Goal: Task Accomplishment & Management: Use online tool/utility

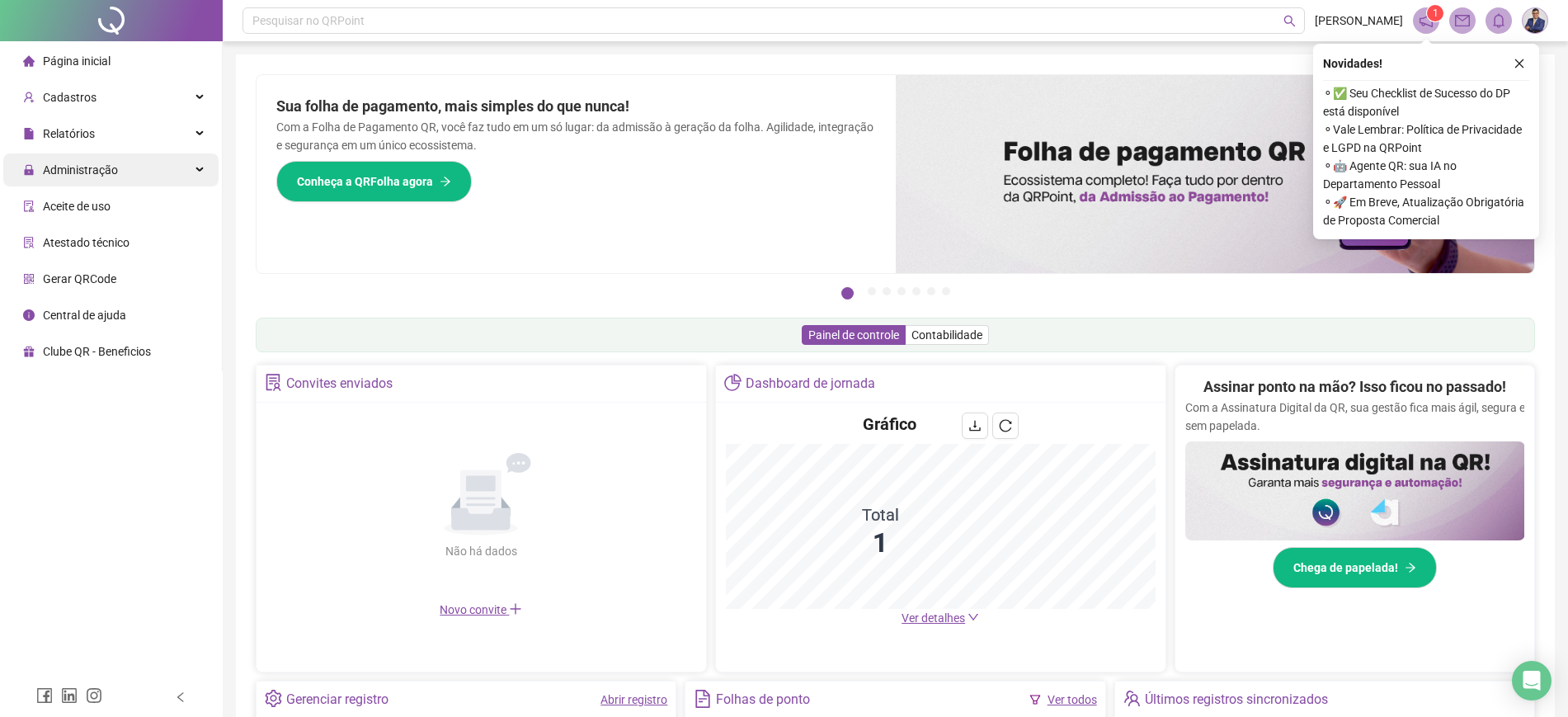
click at [136, 180] on div "Administração" at bounding box center [110, 170] width 215 height 33
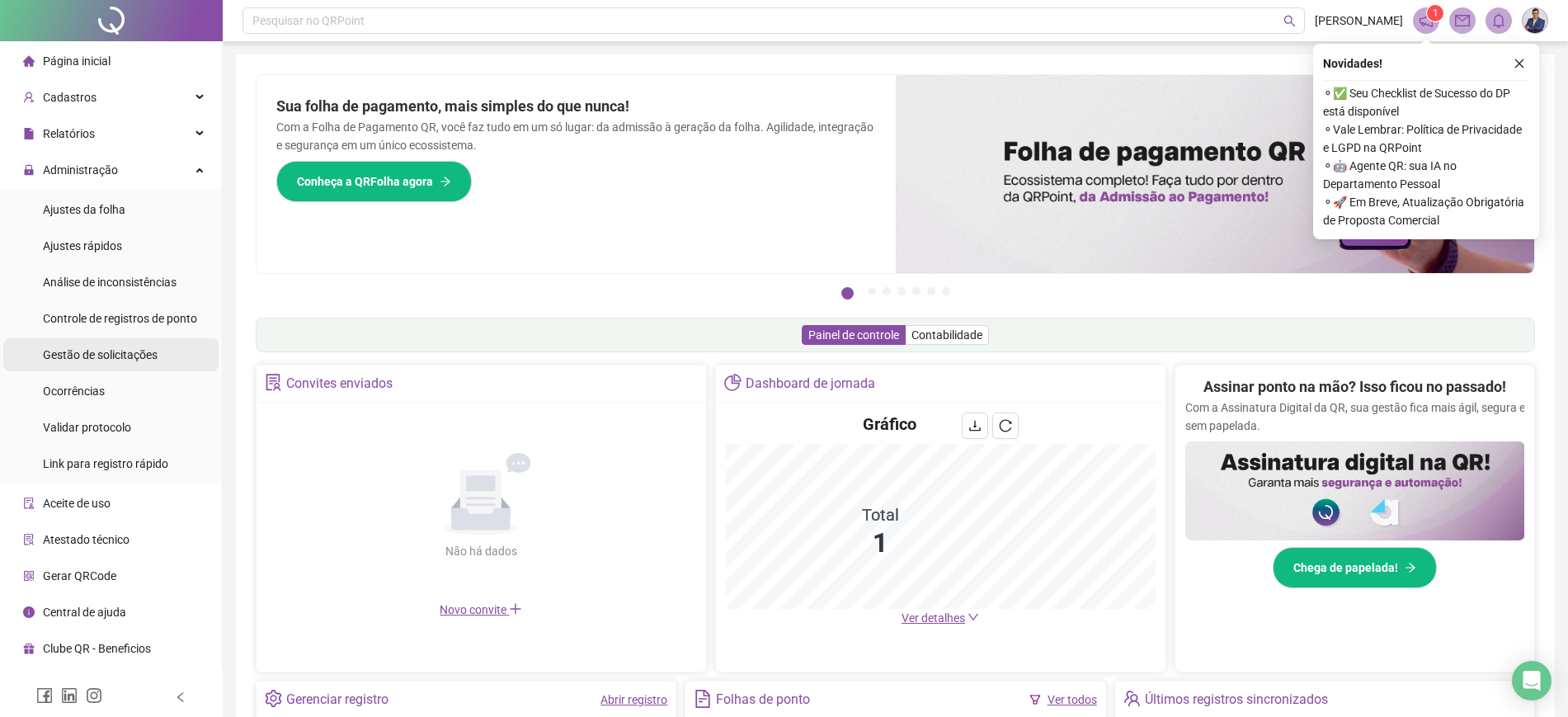
click at [130, 358] on span "Gestão de solicitações" at bounding box center [100, 354] width 115 height 13
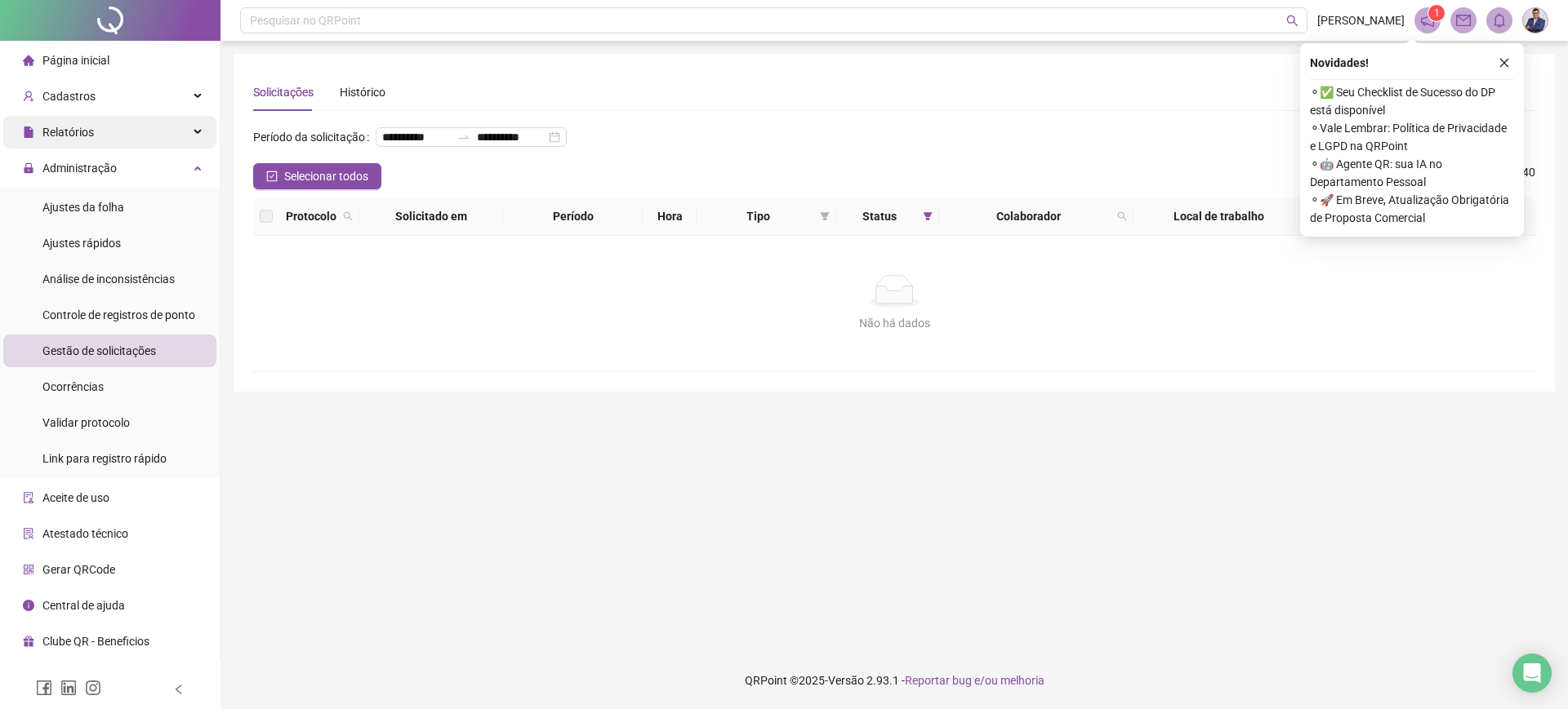
click at [152, 137] on div "Relatórios" at bounding box center [109, 132] width 213 height 33
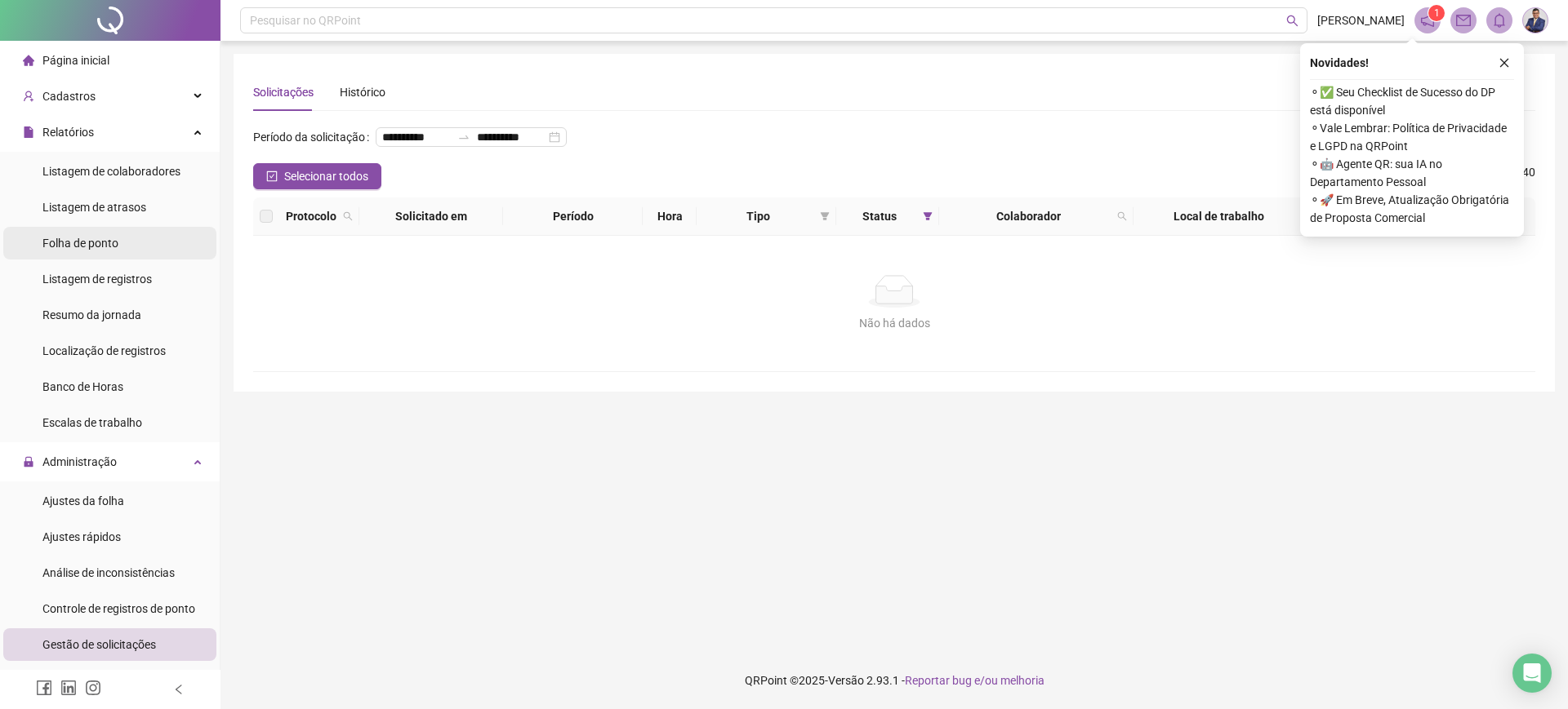
click at [120, 244] on li "Folha de ponto" at bounding box center [109, 243] width 213 height 33
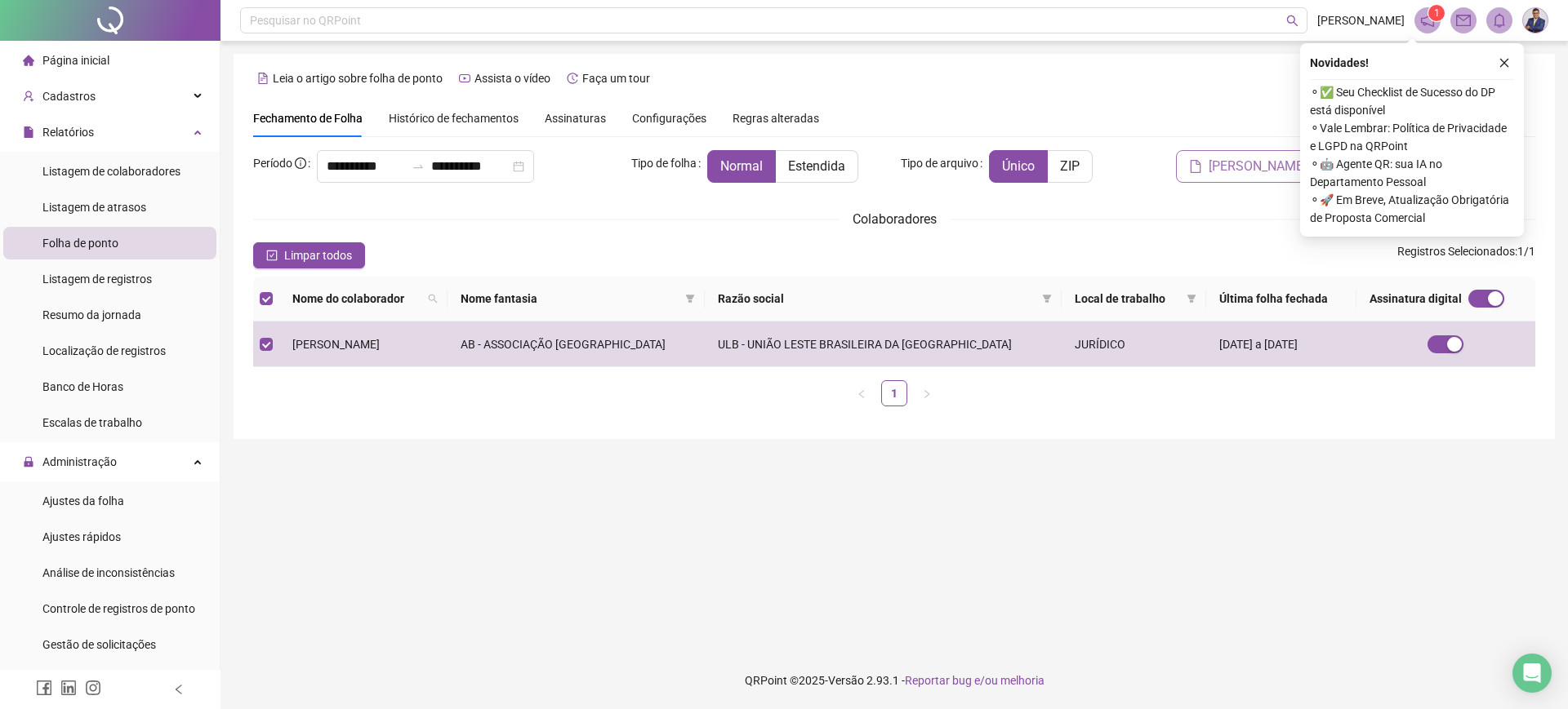
click at [1235, 164] on span "[PERSON_NAME]" at bounding box center [1257, 167] width 98 height 20
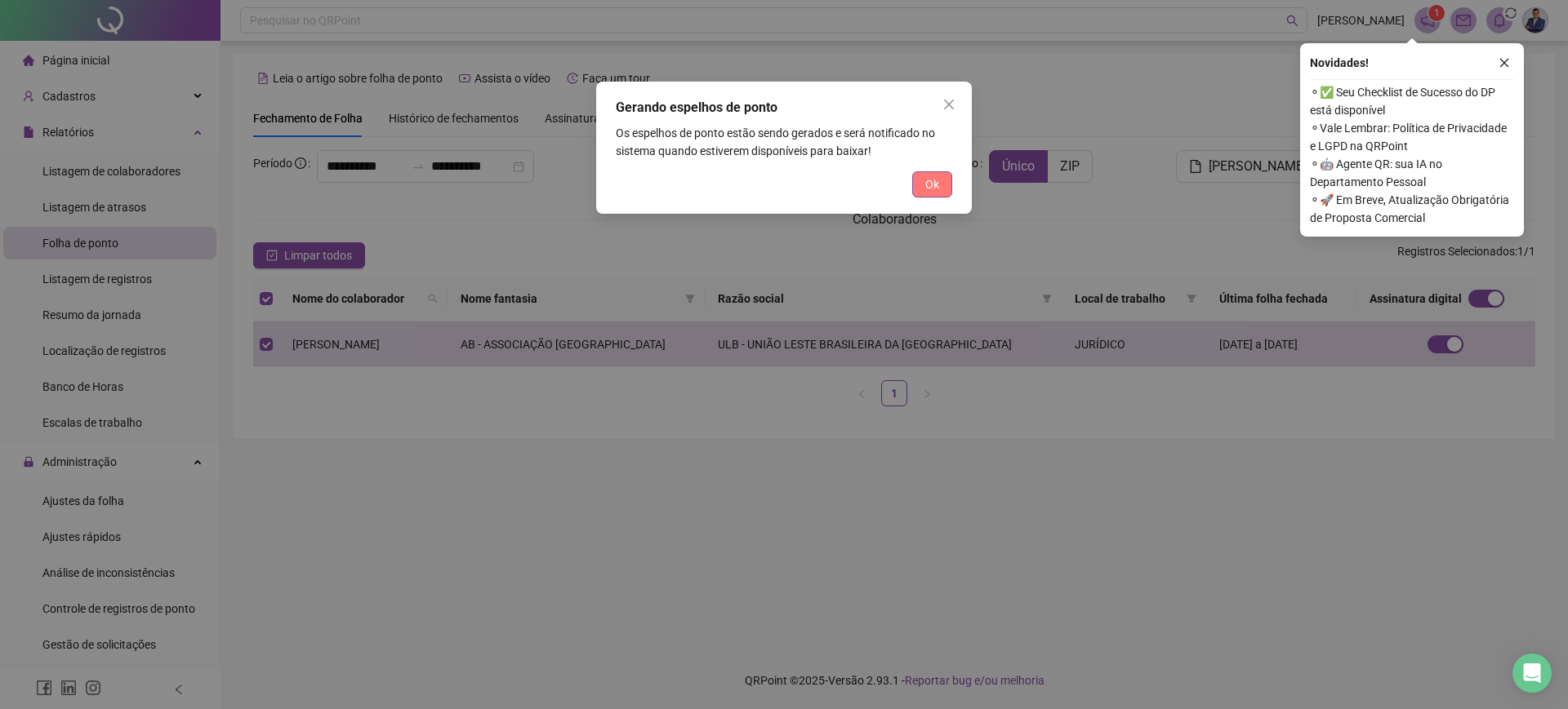
click at [926, 191] on span "Ok" at bounding box center [932, 185] width 14 height 18
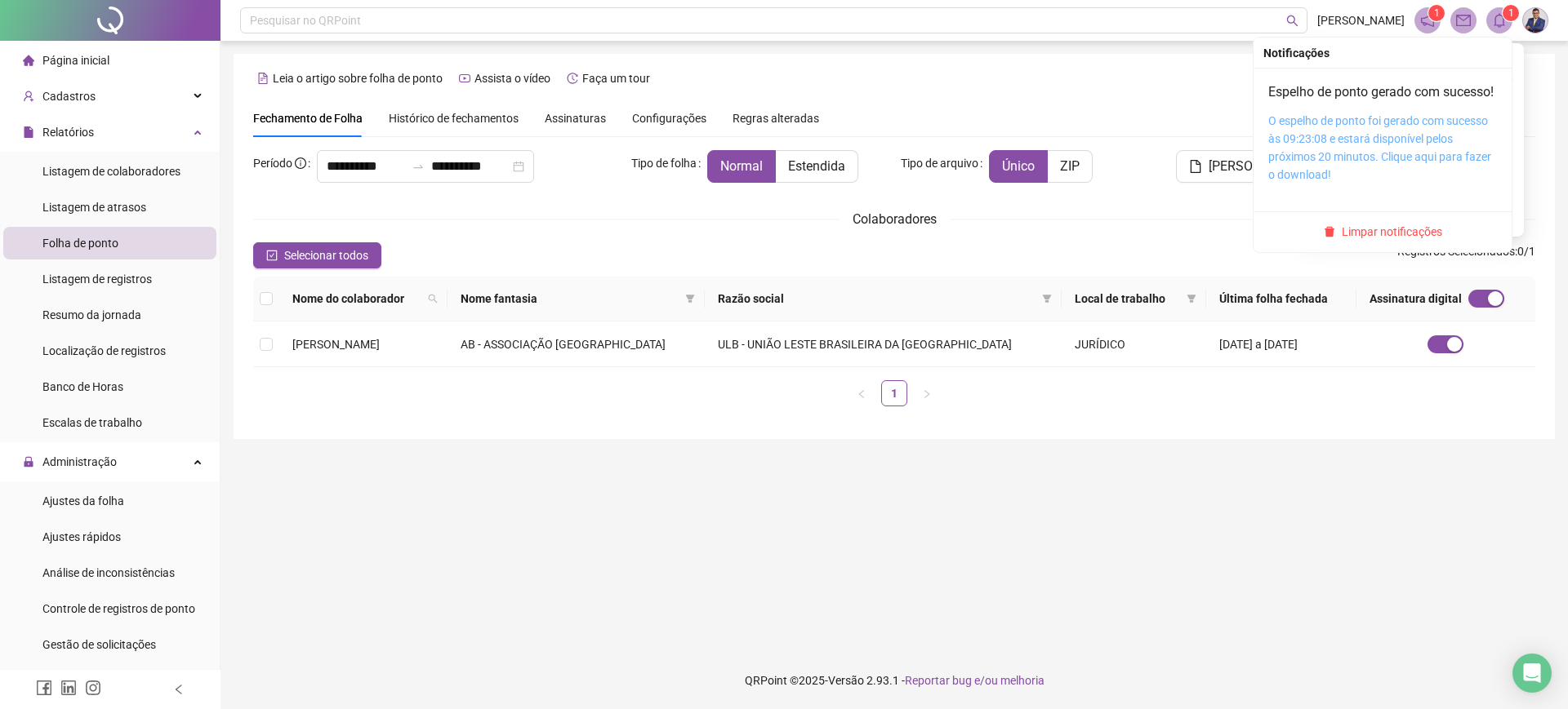
click at [1385, 139] on link "O espelho de ponto foi gerado com sucesso às 09:23:08 e estará disponível pelos…" at bounding box center [1379, 148] width 223 height 67
